Goal: Task Accomplishment & Management: Complete application form

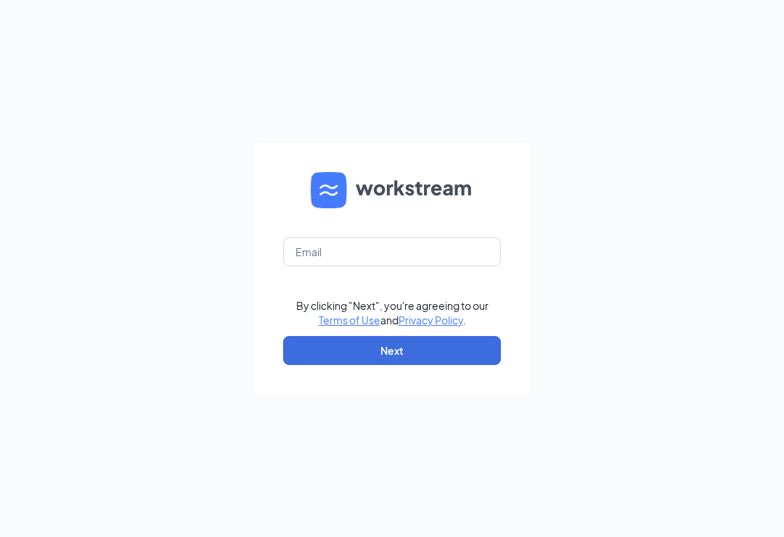
scroll to position [23, 0]
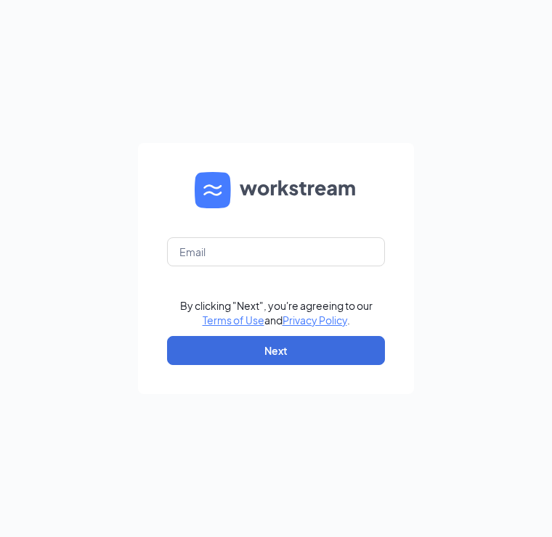
click at [500, 200] on div "By clicking "Next", you're agreeing to our Terms of Use and Privacy Policy . Ne…" at bounding box center [276, 268] width 552 height 537
click at [518, 166] on div "By clicking "Next", you're agreeing to our Terms of Use and Privacy Policy . Ne…" at bounding box center [276, 268] width 552 height 537
click at [502, 189] on div "By clicking "Next", you're agreeing to our Terms of Use and Privacy Policy . Ne…" at bounding box center [276, 268] width 552 height 537
click at [529, 228] on div "By clicking "Next", you're agreeing to our Terms of Use and Privacy Policy . Ne…" at bounding box center [276, 268] width 552 height 537
click at [528, 228] on div "By clicking "Next", you're agreeing to our Terms of Use and Privacy Policy . Ne…" at bounding box center [276, 268] width 552 height 537
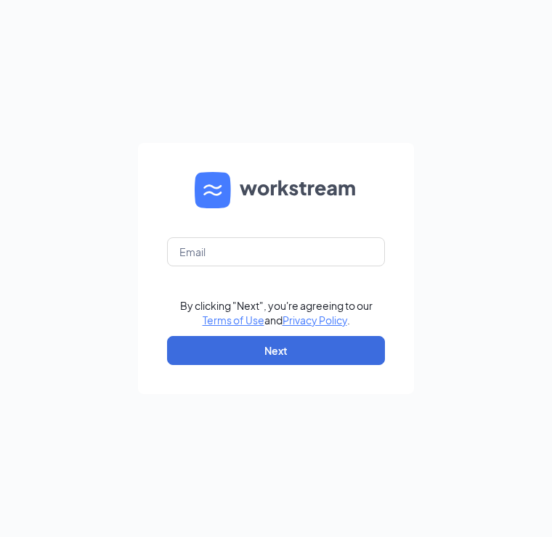
click at [499, 221] on div "By clicking "Next", you're agreeing to our Terms of Use and Privacy Policy . Ne…" at bounding box center [276, 268] width 552 height 537
click at [509, 219] on div "By clicking "Next", you're agreeing to our Terms of Use and Privacy Policy . Ne…" at bounding box center [276, 268] width 552 height 537
click at [509, 218] on div "By clicking "Next", you're agreeing to our Terms of Use and Privacy Policy . Ne…" at bounding box center [276, 268] width 552 height 537
